Goal: Find specific page/section: Find specific page/section

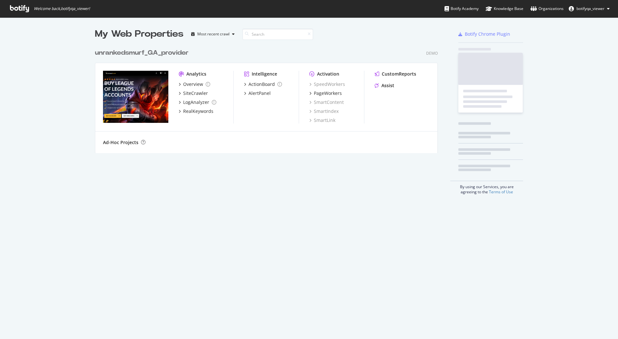
scroll to position [335, 609]
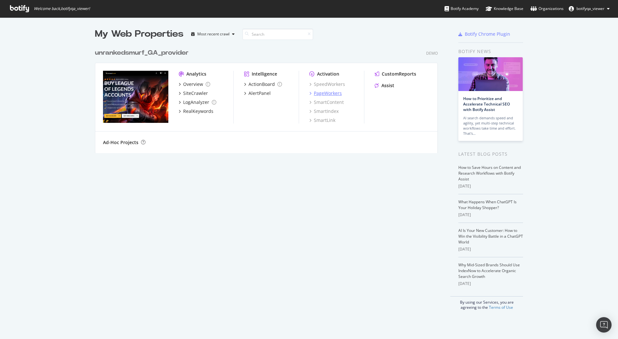
click at [322, 93] on div "PageWorkers" at bounding box center [328, 93] width 28 height 6
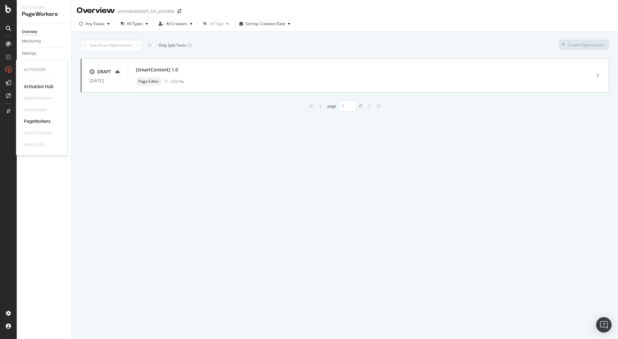
click at [36, 136] on div "SmartContent" at bounding box center [38, 133] width 28 height 6
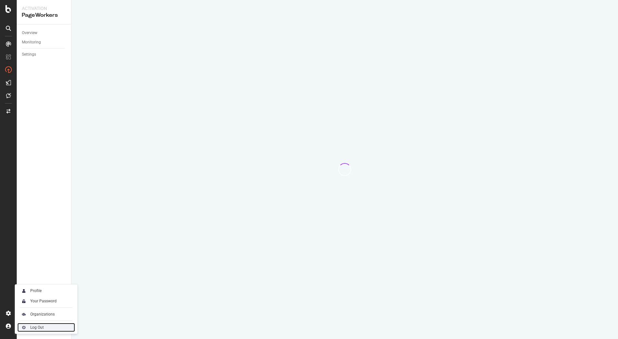
click at [42, 331] on div "Log Out" at bounding box center [46, 327] width 58 height 9
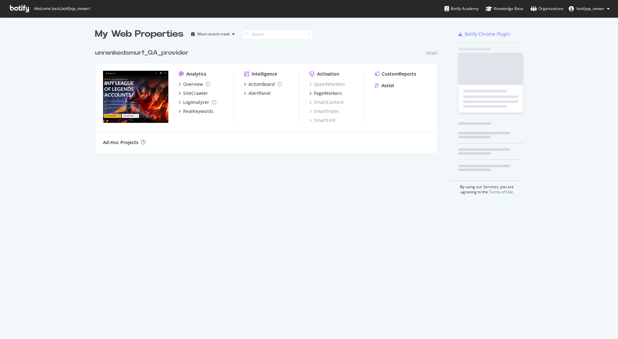
scroll to position [335, 609]
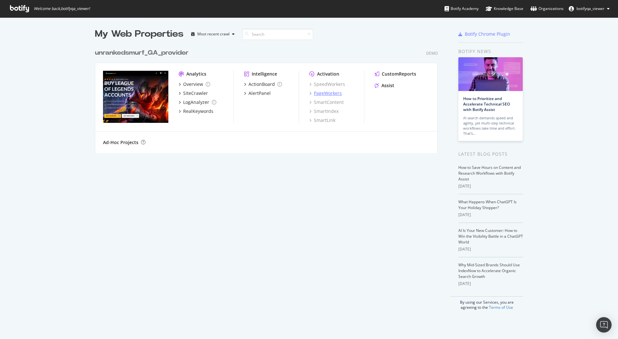
click at [326, 94] on div "PageWorkers" at bounding box center [328, 93] width 28 height 6
